Goal: Find specific page/section: Find specific page/section

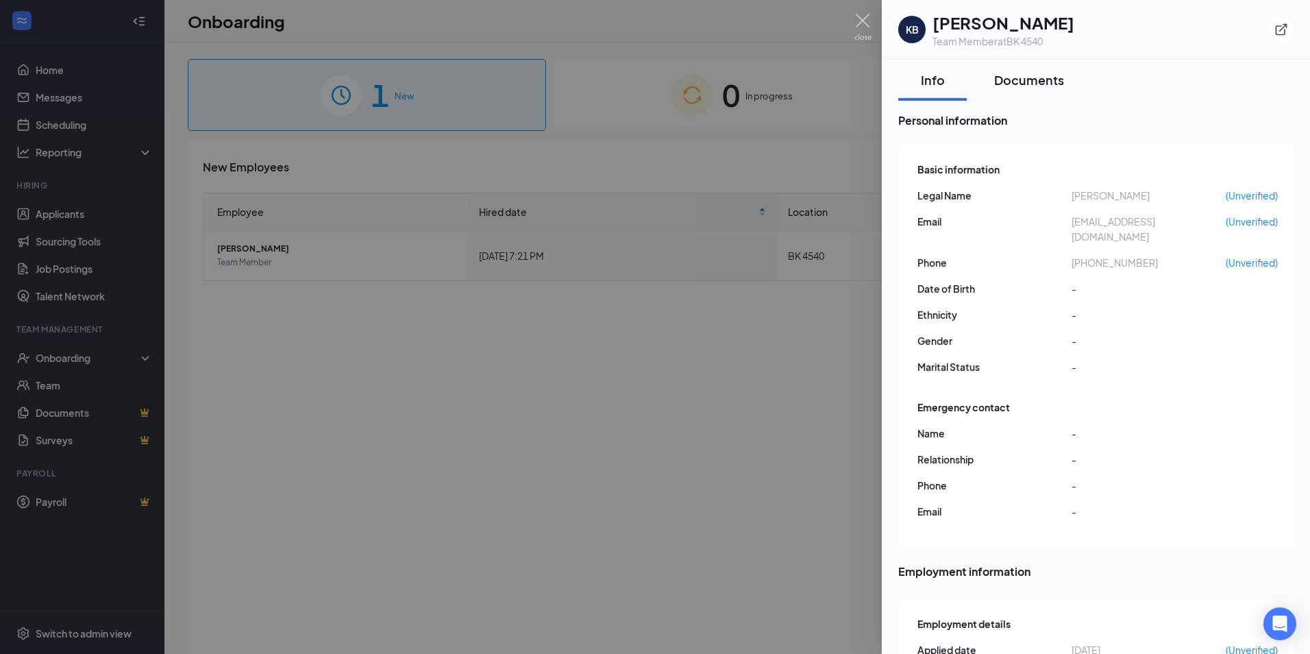
click at [1023, 72] on div "Documents" at bounding box center [1029, 79] width 70 height 17
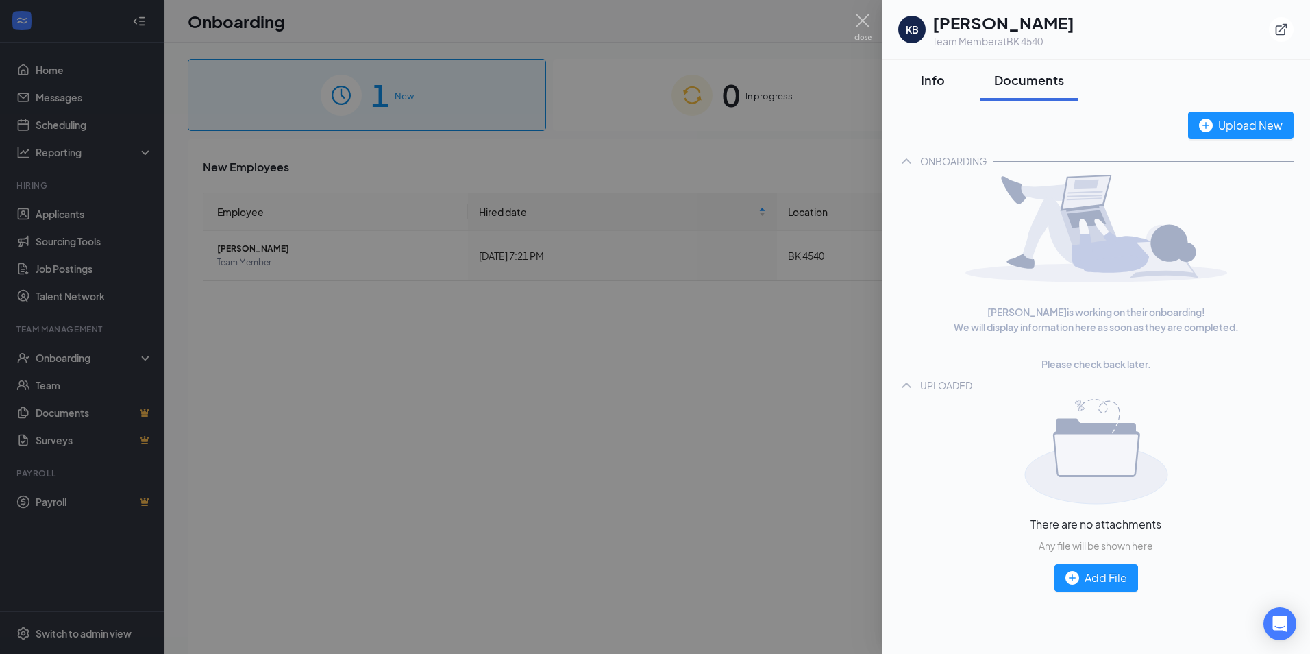
click at [937, 71] on div "Info" at bounding box center [932, 79] width 41 height 17
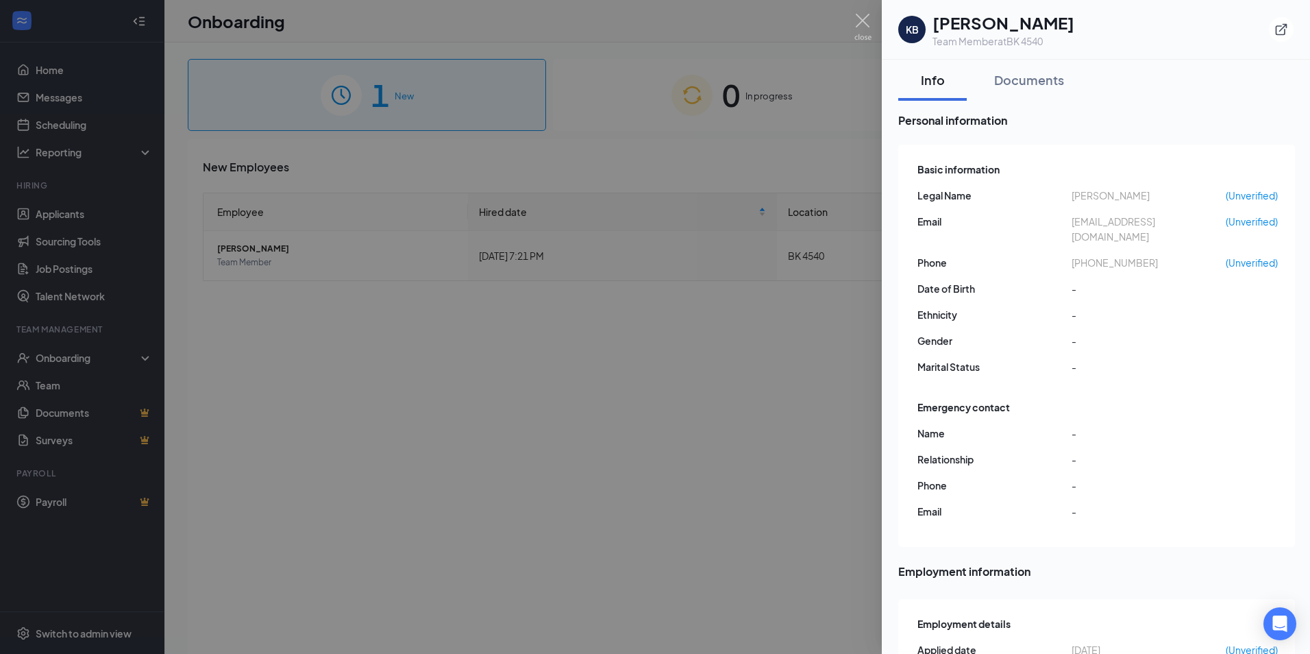
click at [771, 375] on div at bounding box center [655, 327] width 1310 height 654
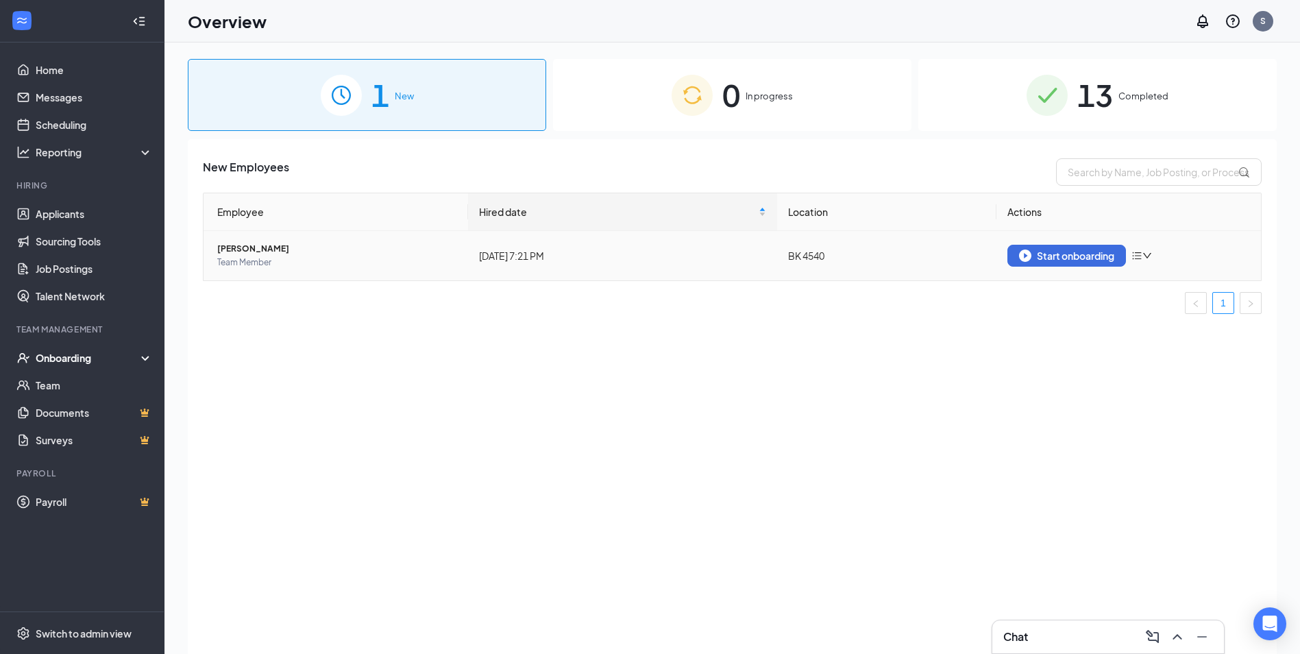
click at [417, 262] on span "Team Member" at bounding box center [337, 263] width 240 height 14
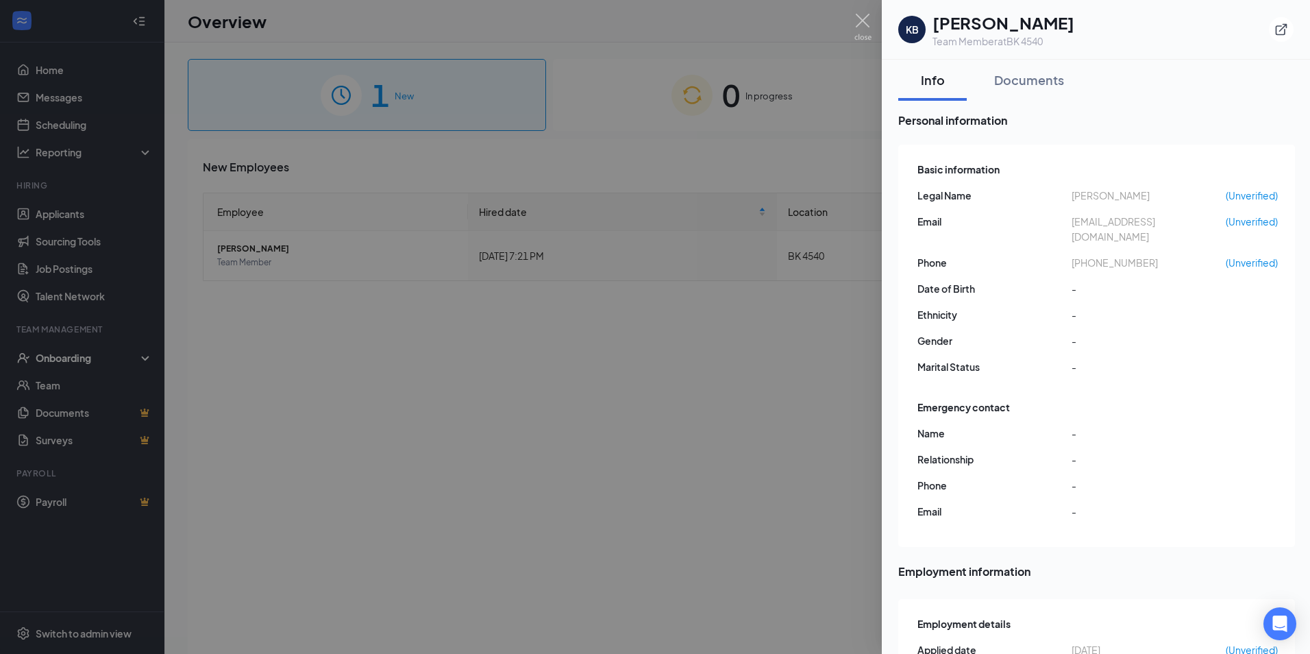
click at [600, 576] on div at bounding box center [655, 327] width 1310 height 654
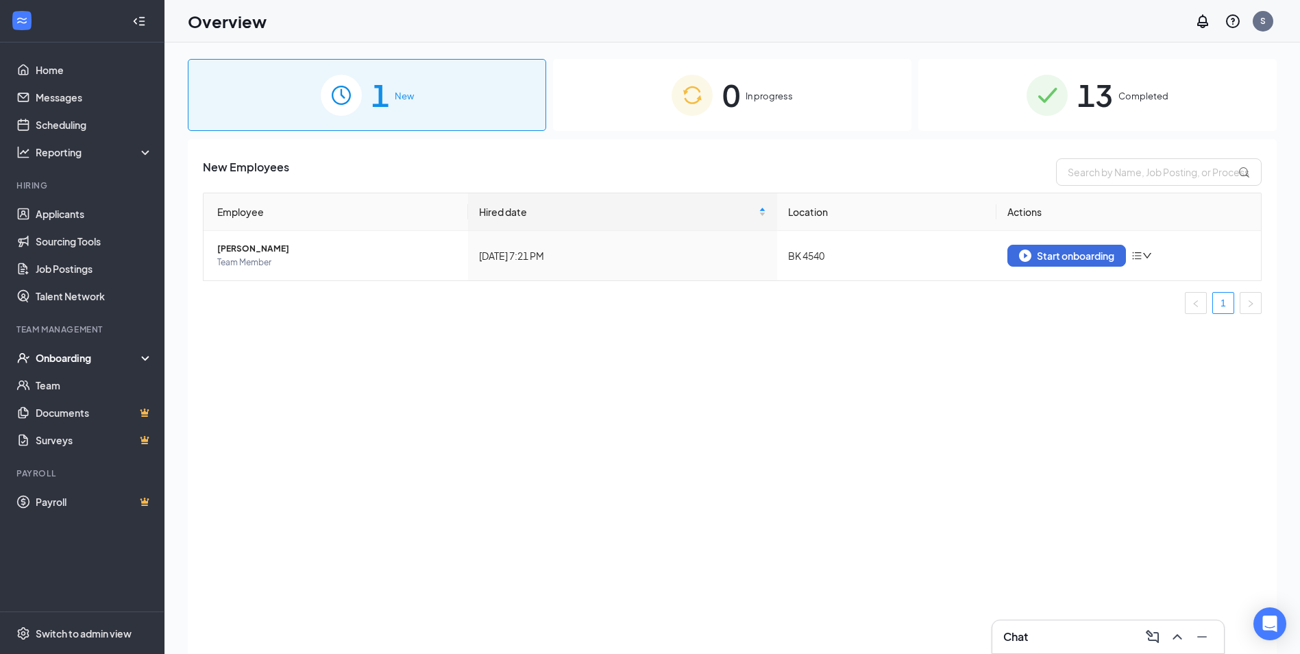
click at [554, 454] on div "New Employees Employee Hired date Location Actions [PERSON_NAME] Team Member [D…" at bounding box center [732, 413] width 1089 height 549
